Goal: Task Accomplishment & Management: Use online tool/utility

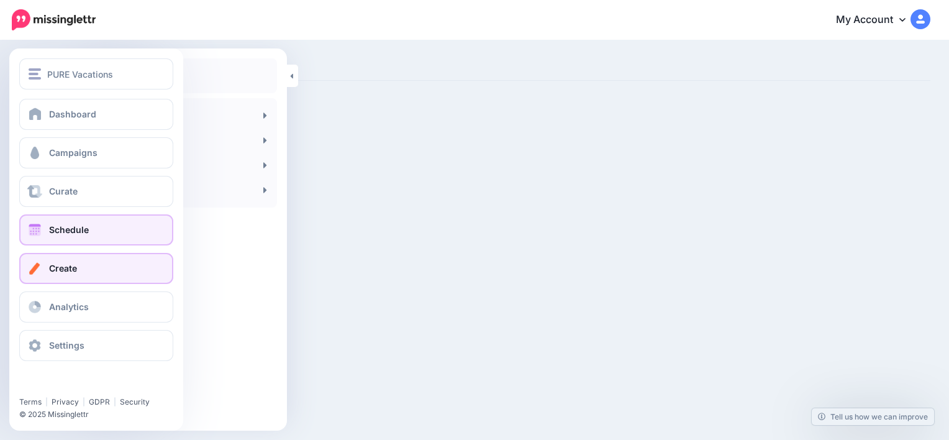
click at [82, 230] on span "Schedule" at bounding box center [69, 229] width 40 height 11
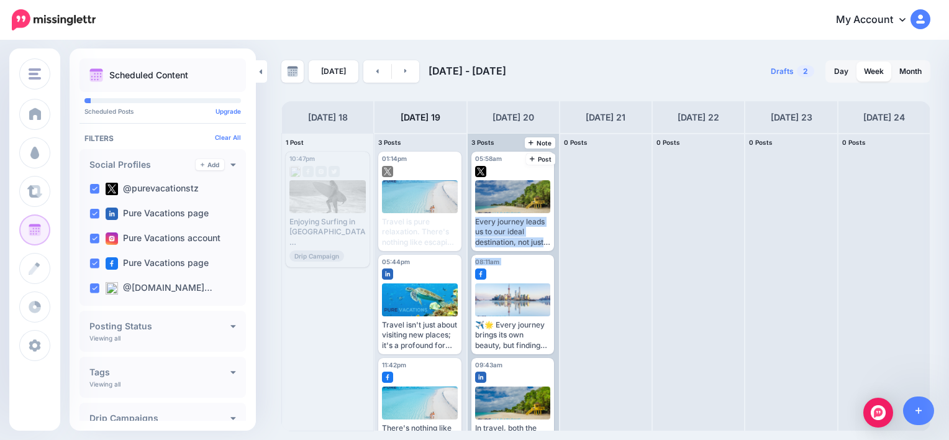
drag, startPoint x: 559, startPoint y: 178, endPoint x: 553, endPoint y: 251, distance: 73.5
click at [553, 251] on div "05:58am Wed, August 20, 2025 05:58am Every journey leads us to our ideal destin…" at bounding box center [512, 281] width 91 height 297
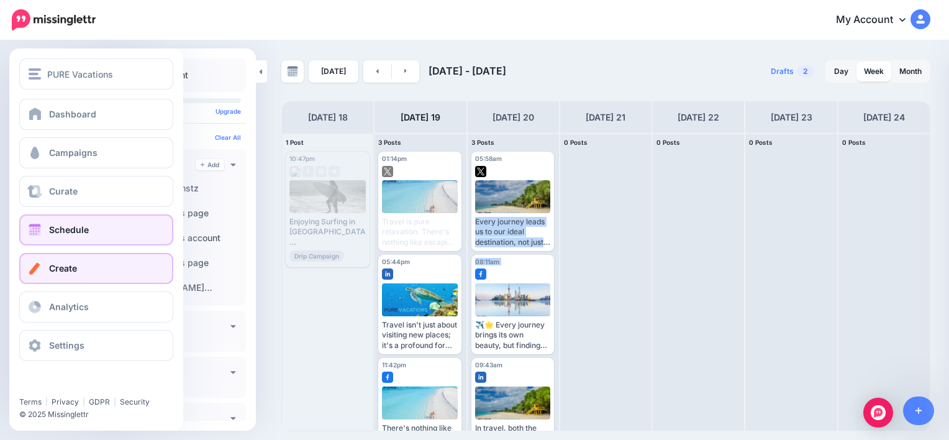
click at [77, 263] on link "Create" at bounding box center [96, 268] width 154 height 31
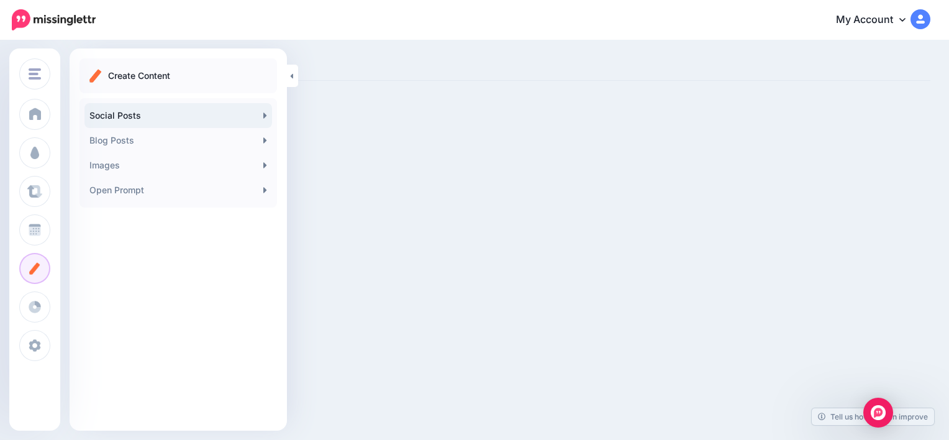
click at [124, 109] on link "Social Posts" at bounding box center [177, 115] width 187 height 25
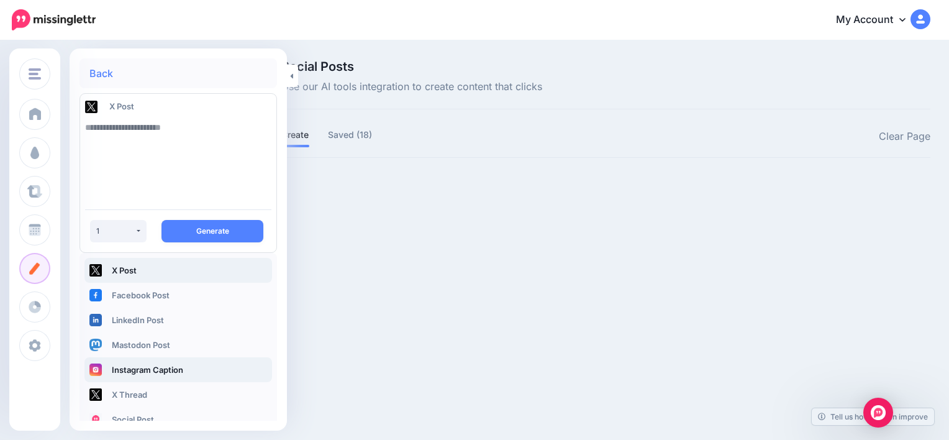
click at [160, 372] on link "Instagram Caption" at bounding box center [177, 369] width 187 height 25
click at [179, 134] on textarea at bounding box center [178, 157] width 186 height 84
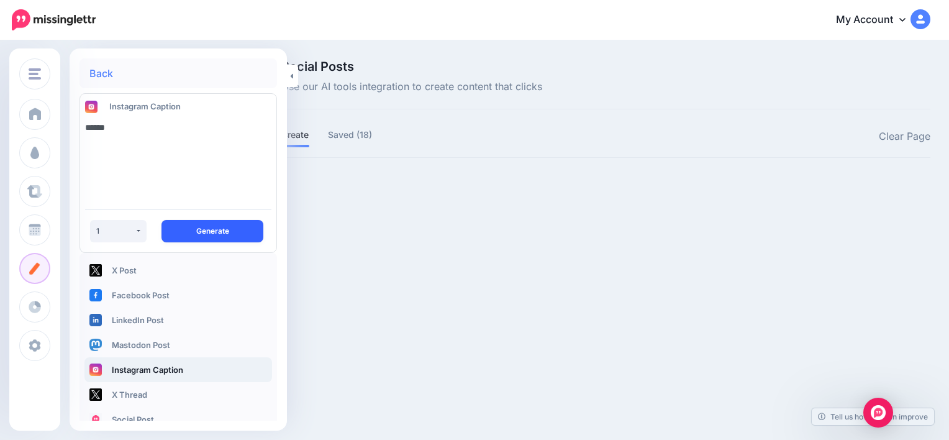
type textarea "******"
click at [215, 223] on button "Generate" at bounding box center [212, 231] width 102 height 22
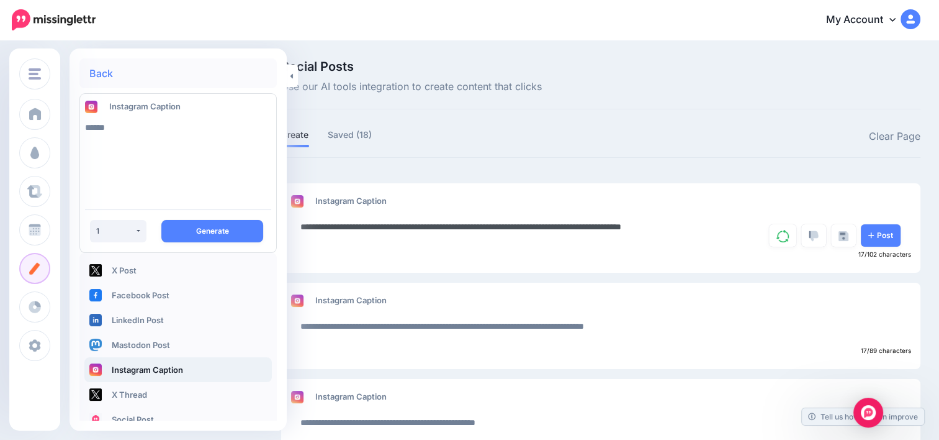
drag, startPoint x: 668, startPoint y: 227, endPoint x: 300, endPoint y: 238, distance: 367.7
click at [300, 238] on textarea "**********" at bounding box center [523, 231] width 446 height 24
paste textarea "**********"
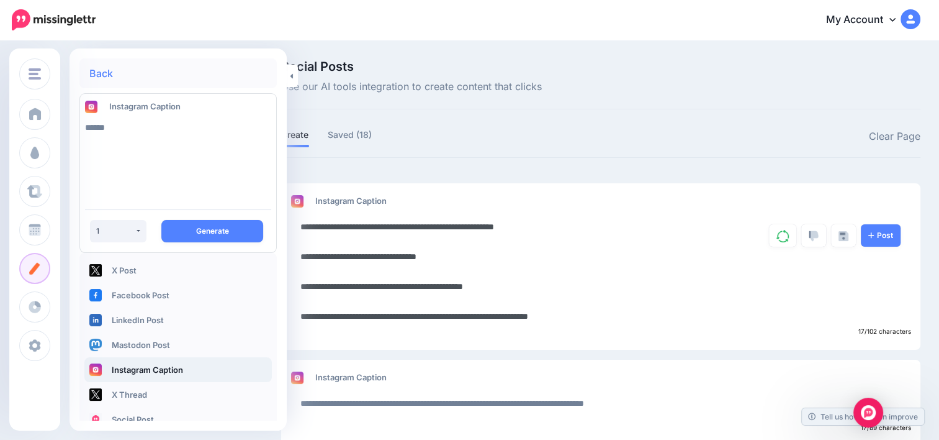
click at [630, 317] on textarea "**********" at bounding box center [523, 271] width 446 height 104
type textarea "**********"
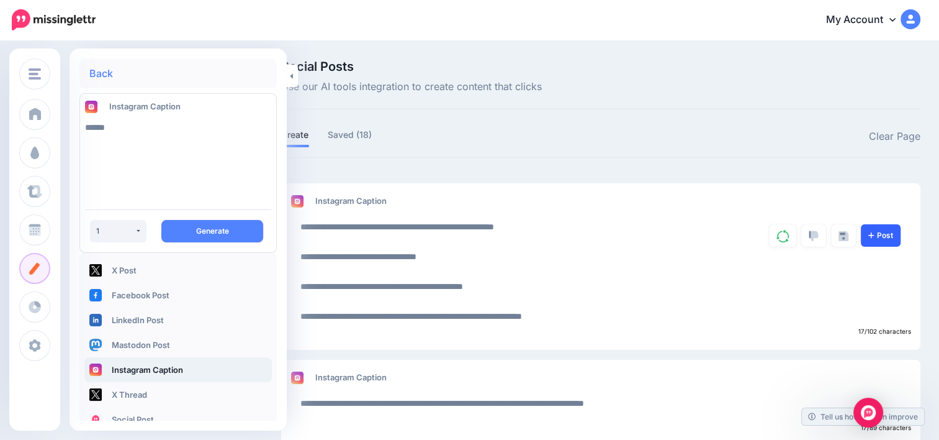
click at [901, 240] on link "Post" at bounding box center [881, 235] width 40 height 22
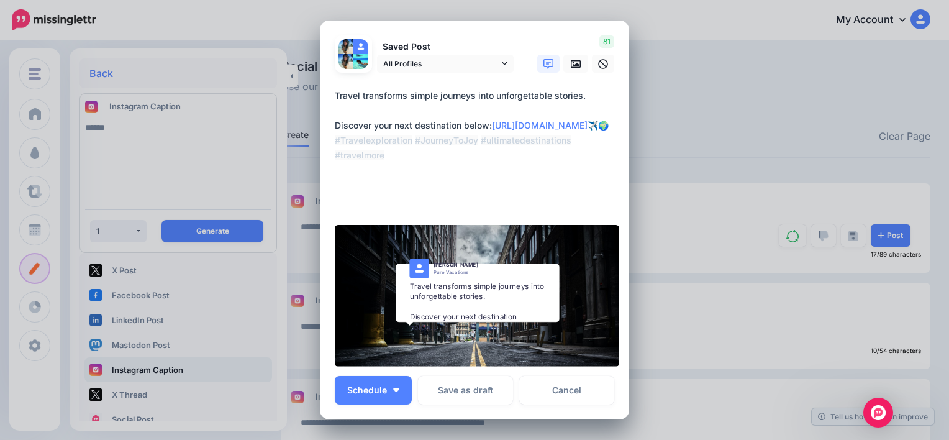
click at [500, 154] on textarea "**********" at bounding box center [478, 147] width 286 height 119
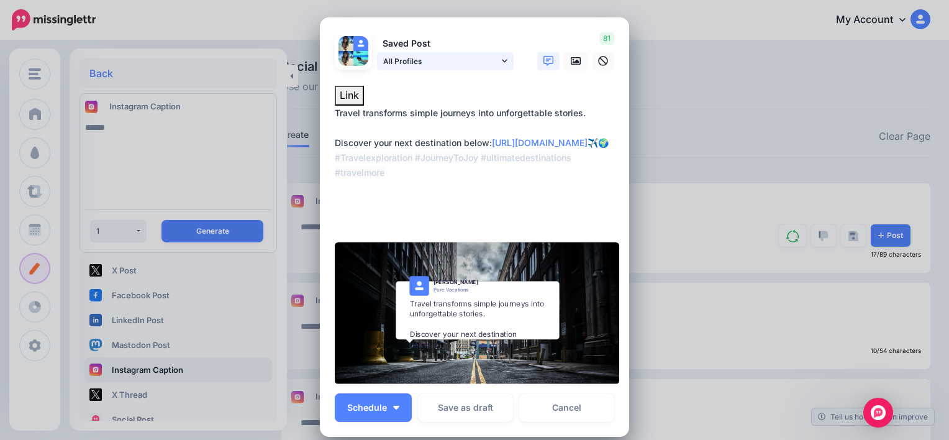
click at [494, 59] on link "All Profiles" at bounding box center [445, 61] width 137 height 18
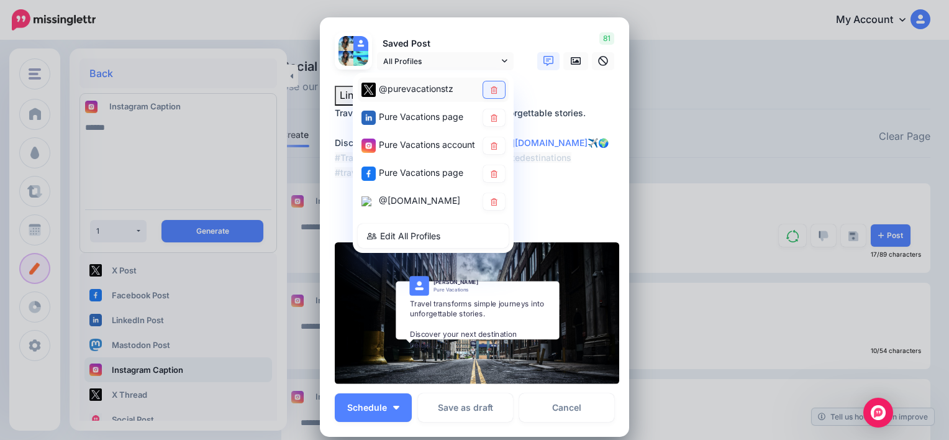
click at [489, 91] on icon at bounding box center [493, 89] width 9 height 7
click at [492, 119] on icon at bounding box center [493, 117] width 7 height 7
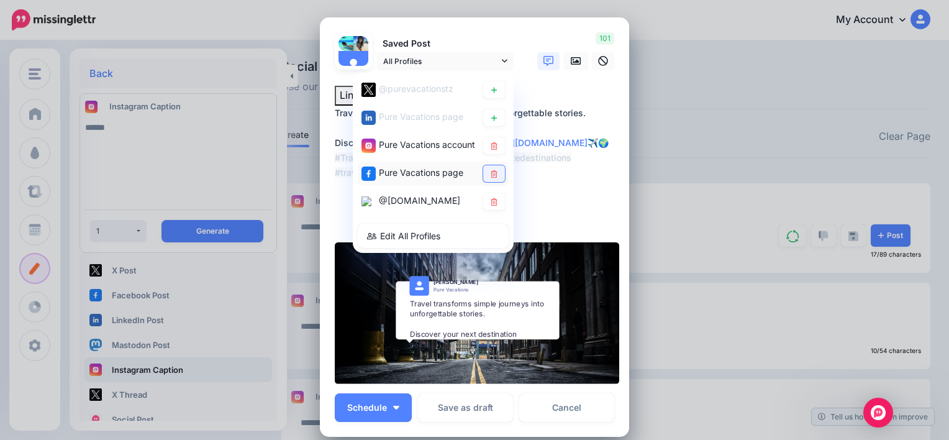
click at [489, 176] on icon at bounding box center [493, 172] width 9 height 7
click at [490, 198] on icon at bounding box center [493, 200] width 9 height 7
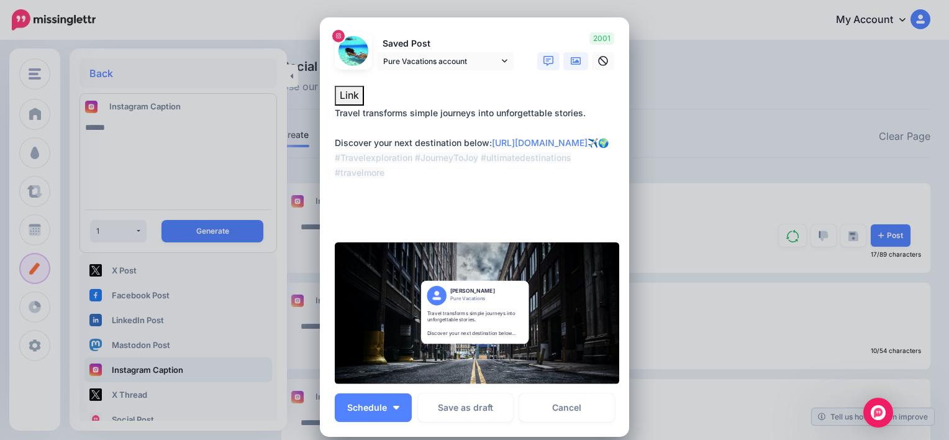
click at [574, 58] on icon at bounding box center [576, 60] width 10 height 7
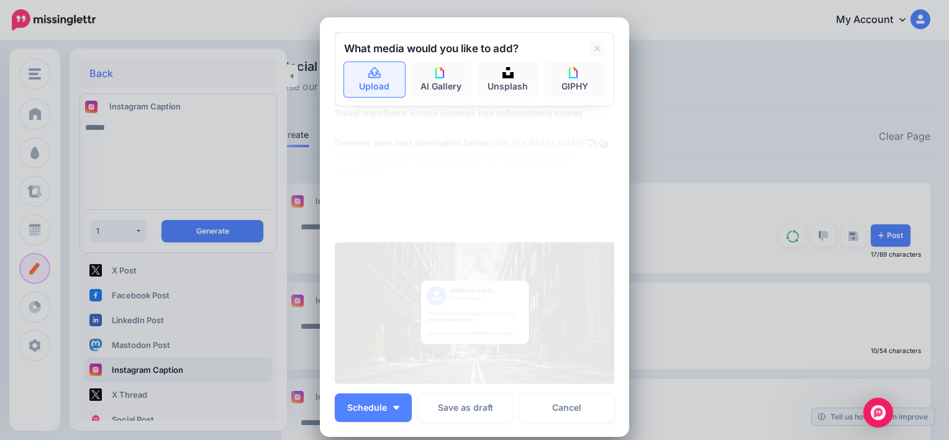
click at [354, 84] on link "Upload" at bounding box center [374, 79] width 61 height 35
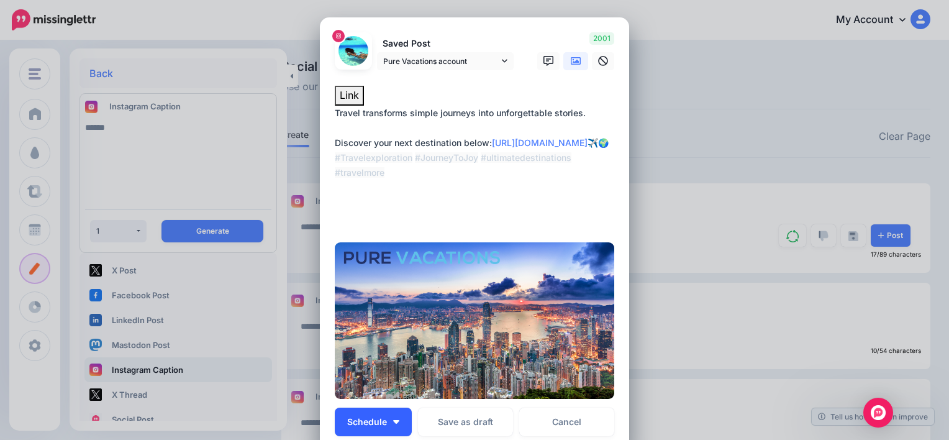
click at [389, 426] on button "Schedule" at bounding box center [373, 421] width 77 height 29
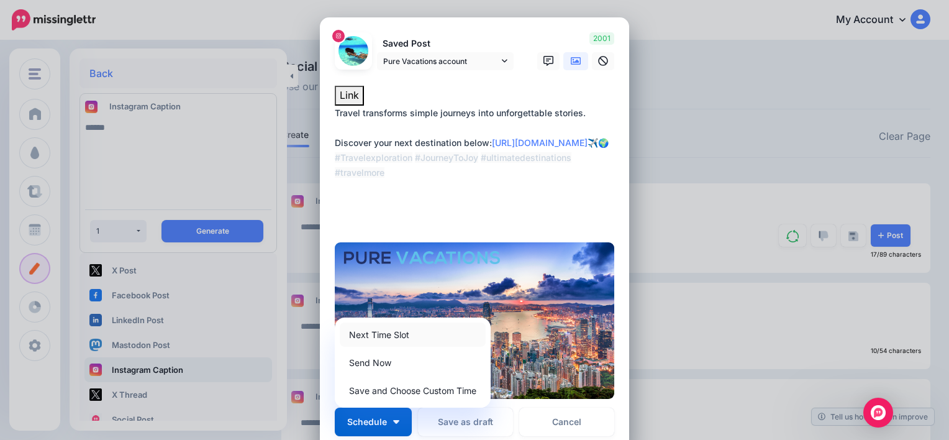
click at [412, 343] on link "Next Time Slot" at bounding box center [413, 334] width 146 height 24
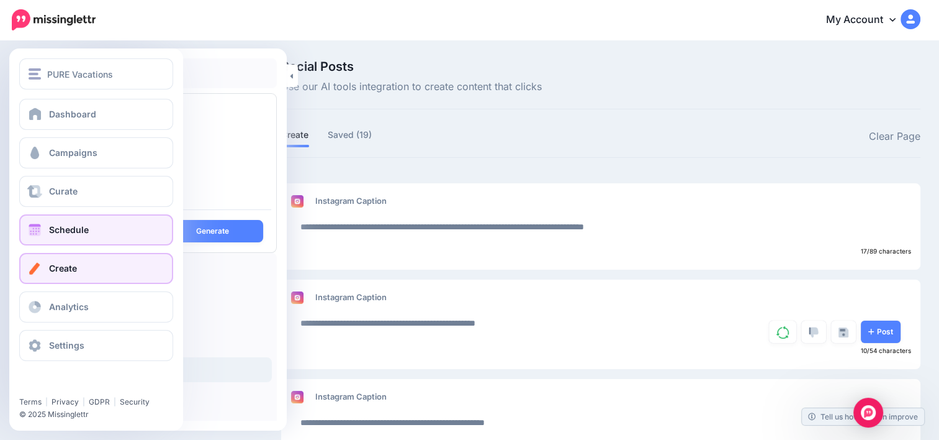
click at [77, 233] on span "Schedule" at bounding box center [69, 229] width 40 height 11
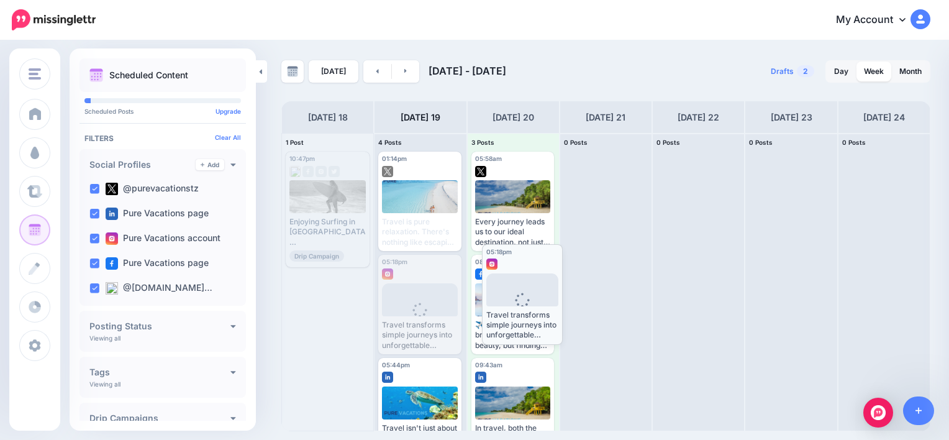
drag, startPoint x: 417, startPoint y: 264, endPoint x: 520, endPoint y: 250, distance: 104.0
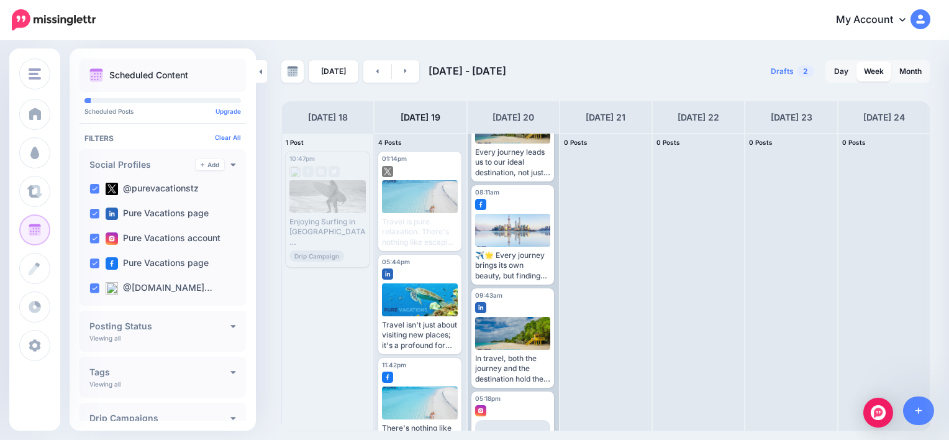
scroll to position [137, 0]
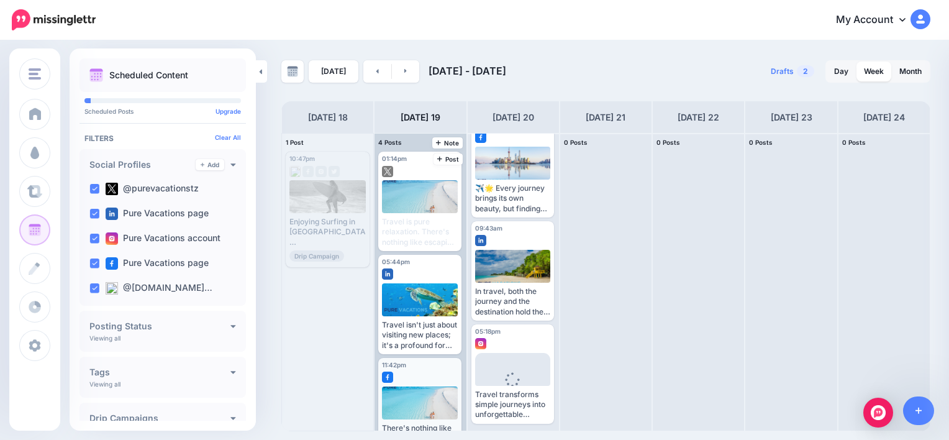
click at [438, 386] on div at bounding box center [420, 402] width 76 height 33
drag, startPoint x: 466, startPoint y: 320, endPoint x: 466, endPoint y: 368, distance: 47.8
click at [466, 368] on div "01:14pm [DATE] 01:14pm Published Travel is pure relaxation. There's nothing lik…" at bounding box center [419, 281] width 91 height 297
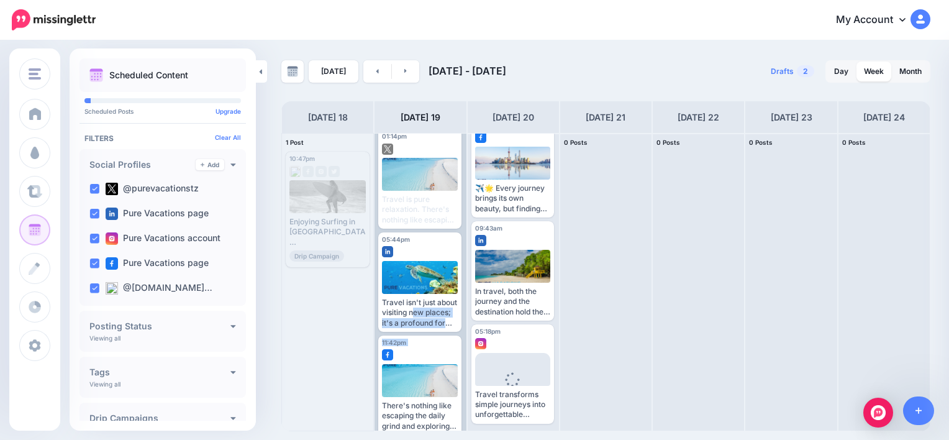
scroll to position [34, 0]
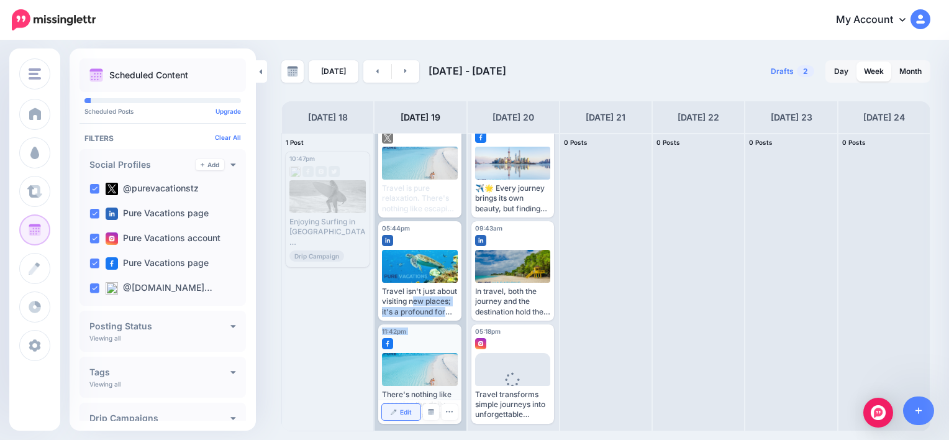
click at [407, 410] on span "Edit" at bounding box center [406, 411] width 12 height 6
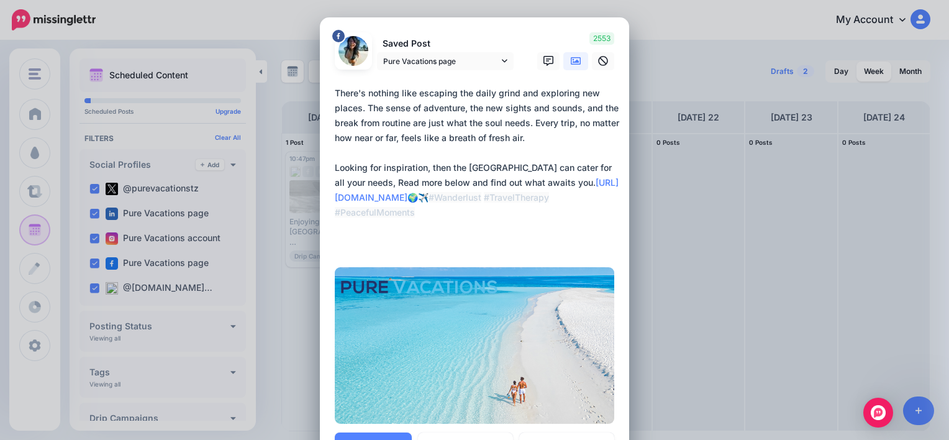
click at [438, 206] on textarea "**********" at bounding box center [478, 168] width 286 height 164
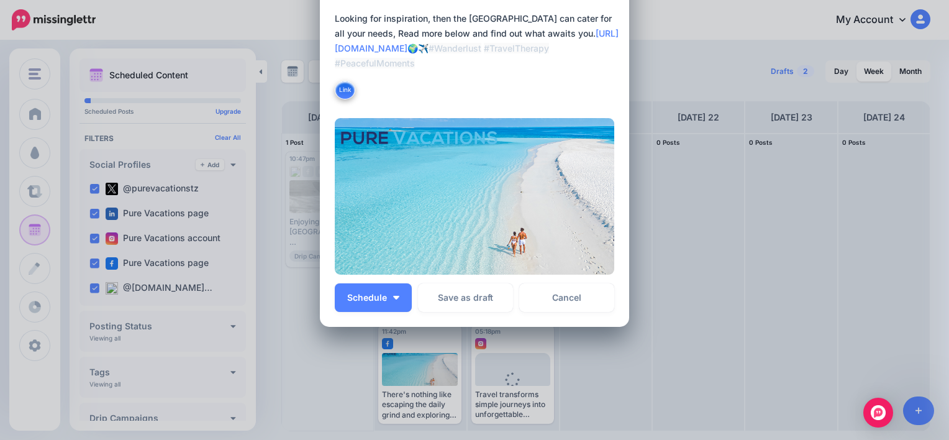
scroll to position [150, 0]
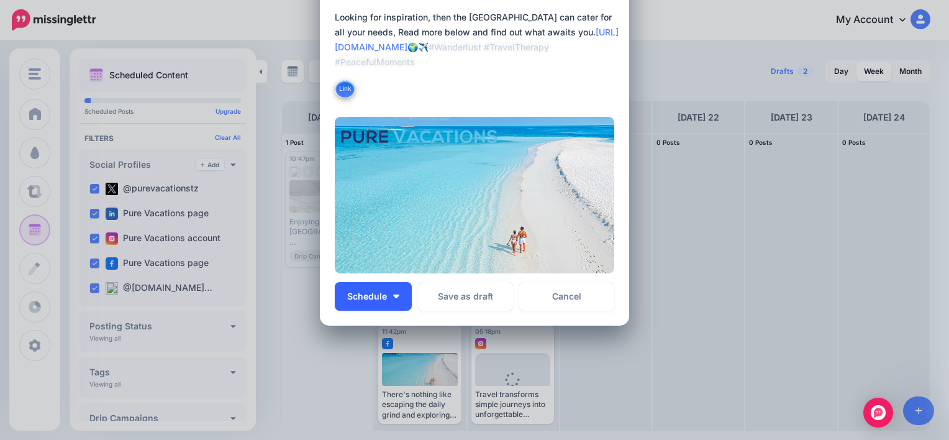
click at [390, 302] on button "Schedule" at bounding box center [373, 296] width 77 height 29
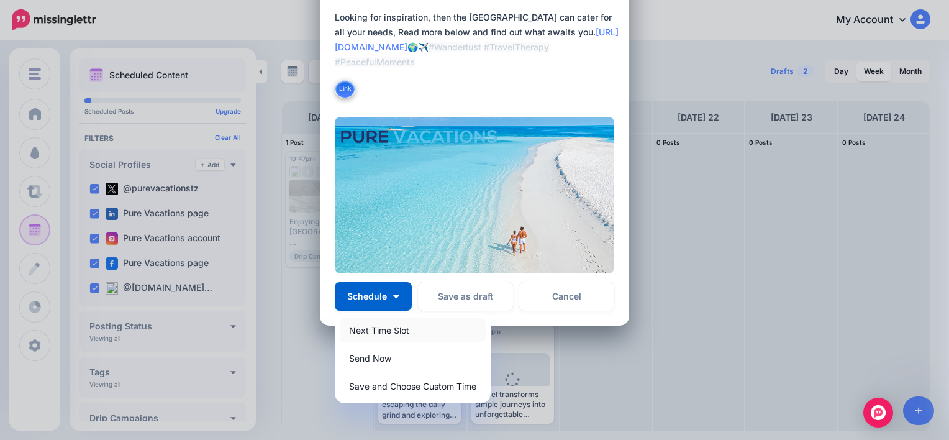
click at [370, 338] on link "Next Time Slot" at bounding box center [413, 330] width 146 height 24
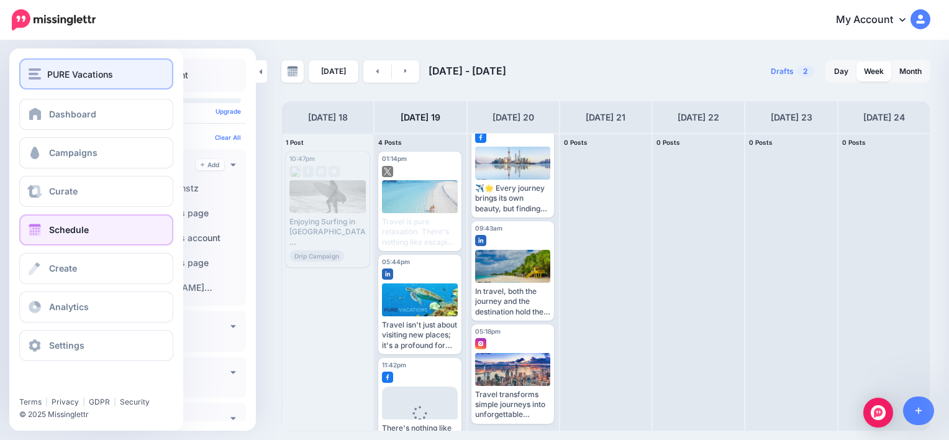
click at [52, 78] on span "PURE Vacations" at bounding box center [80, 74] width 66 height 14
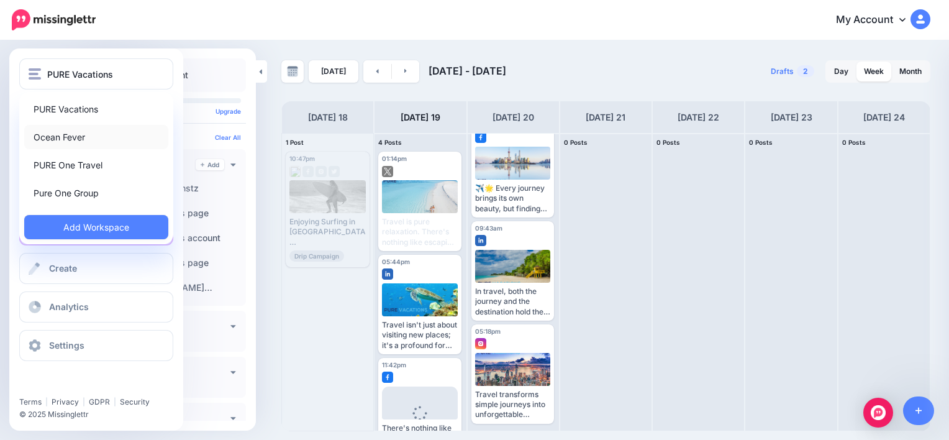
click at [60, 142] on link "Ocean Fever" at bounding box center [96, 137] width 144 height 24
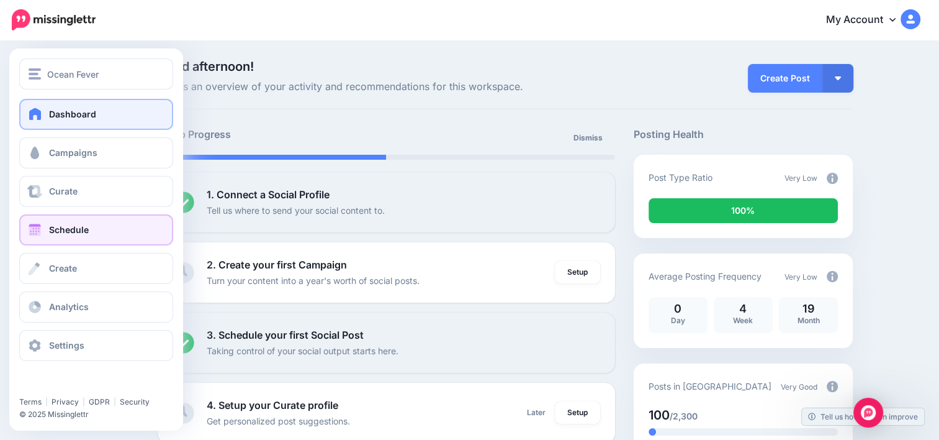
click at [94, 231] on link "Schedule" at bounding box center [96, 229] width 154 height 31
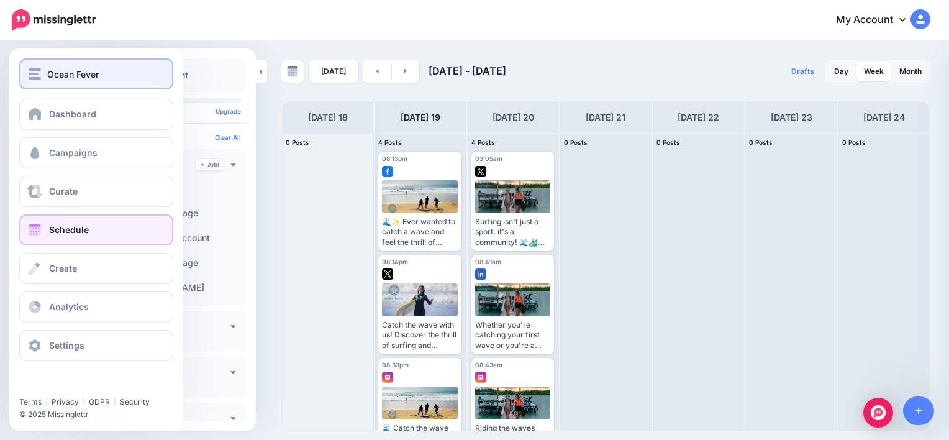
click at [29, 80] on div "Ocean Fever" at bounding box center [96, 74] width 135 height 14
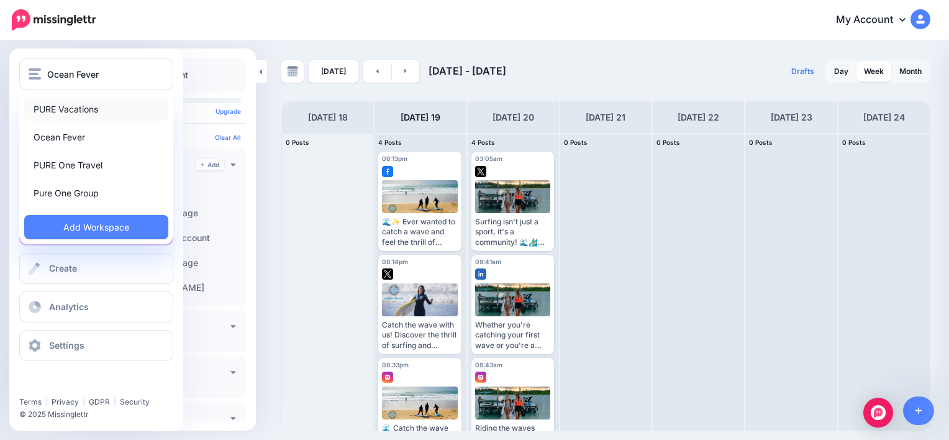
click at [63, 112] on link "PURE Vacations" at bounding box center [96, 109] width 144 height 24
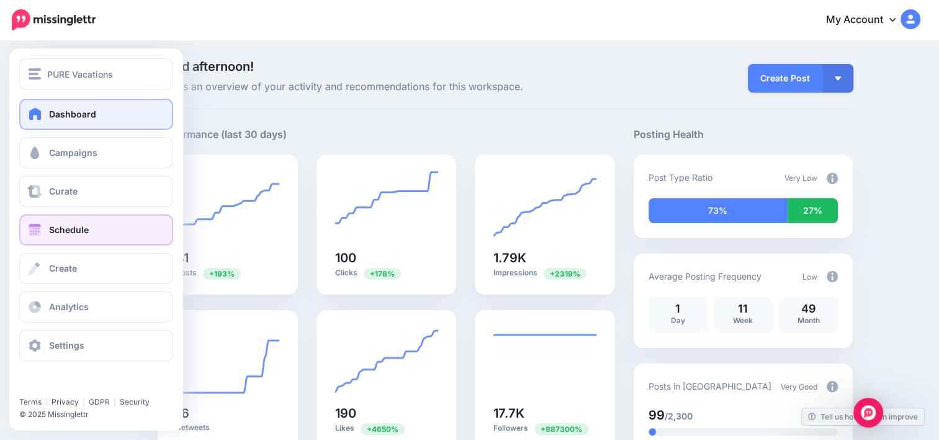
click at [74, 233] on span "Schedule" at bounding box center [69, 229] width 40 height 11
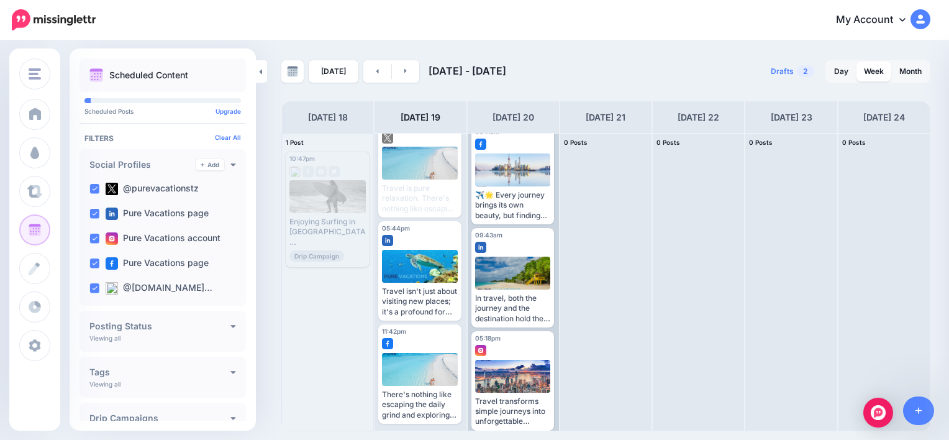
scroll to position [134, 0]
